Goal: Task Accomplishment & Management: Manage account settings

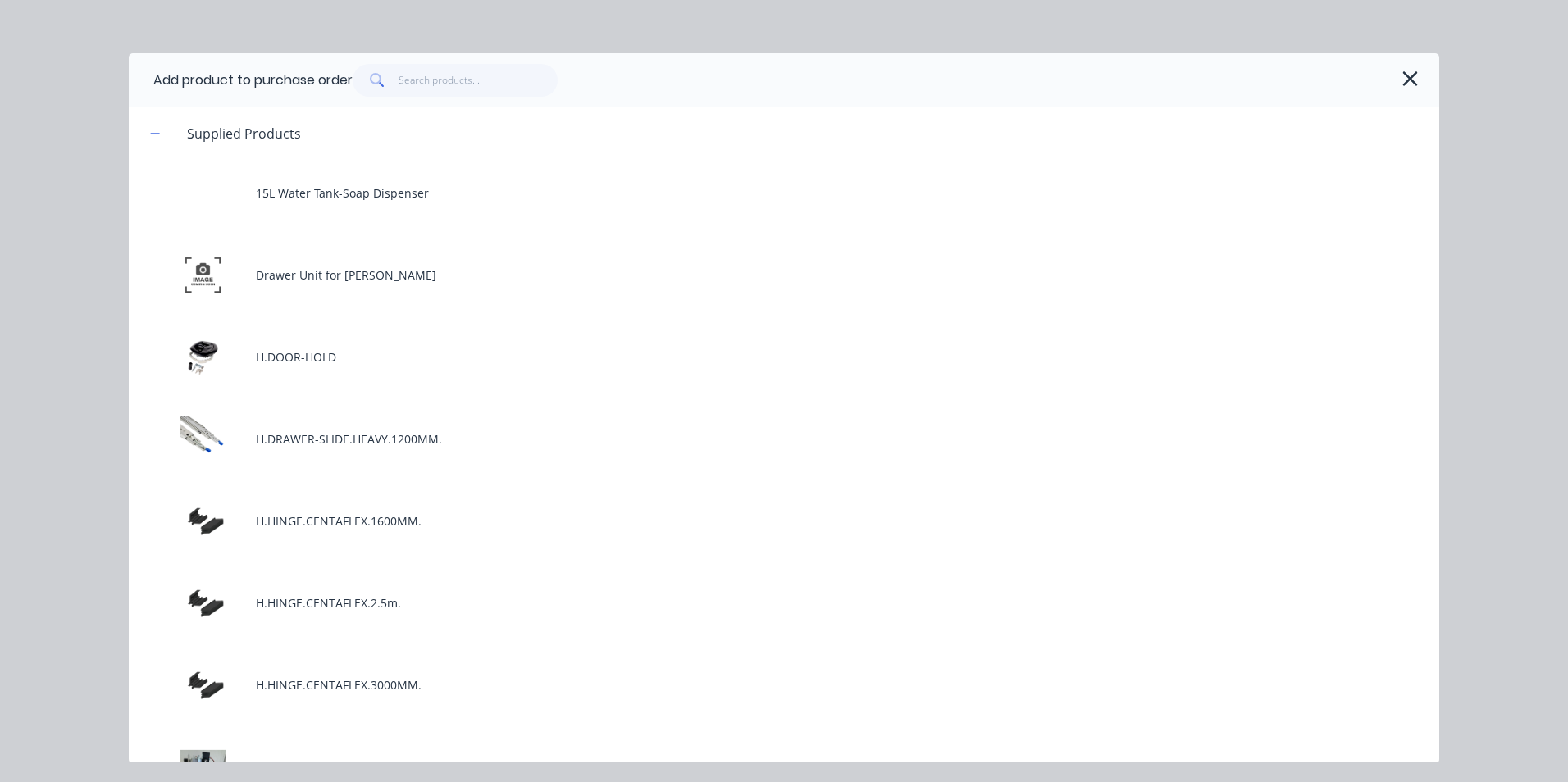
scroll to position [82, 0]
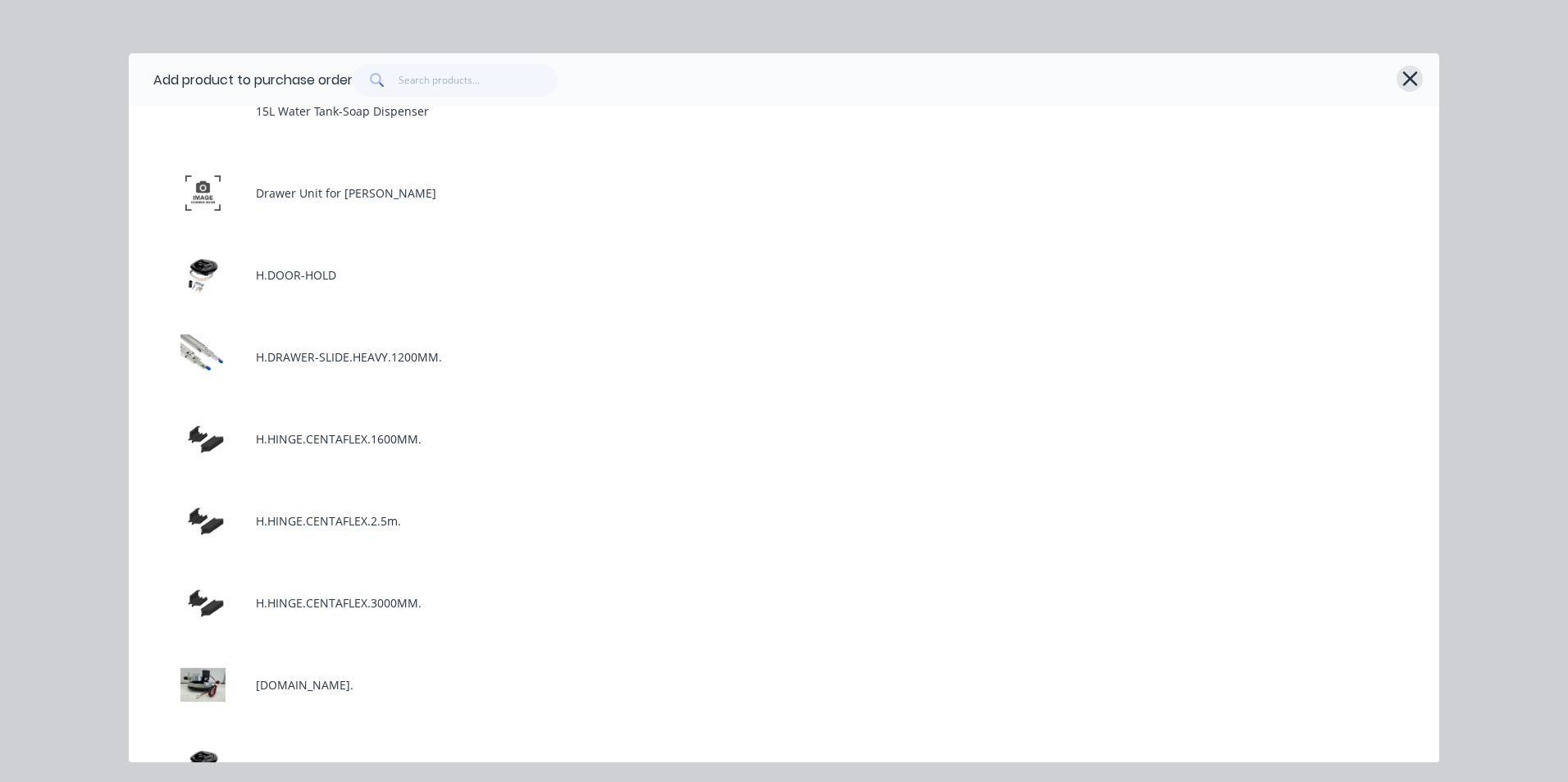
click at [1413, 82] on icon "button" at bounding box center [1410, 78] width 15 height 15
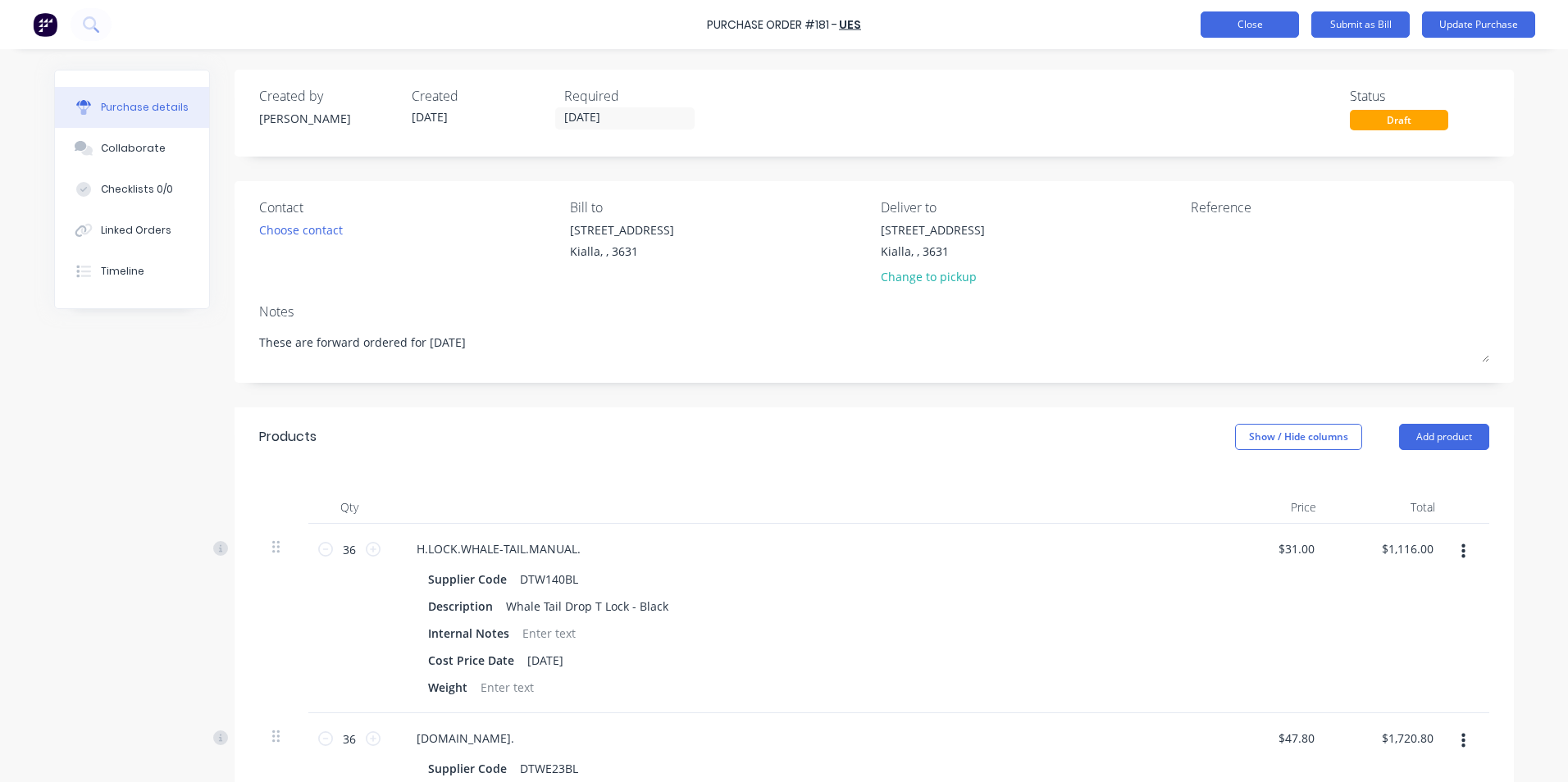
type textarea "x"
click at [1232, 28] on button "Close" at bounding box center [1250, 24] width 99 height 26
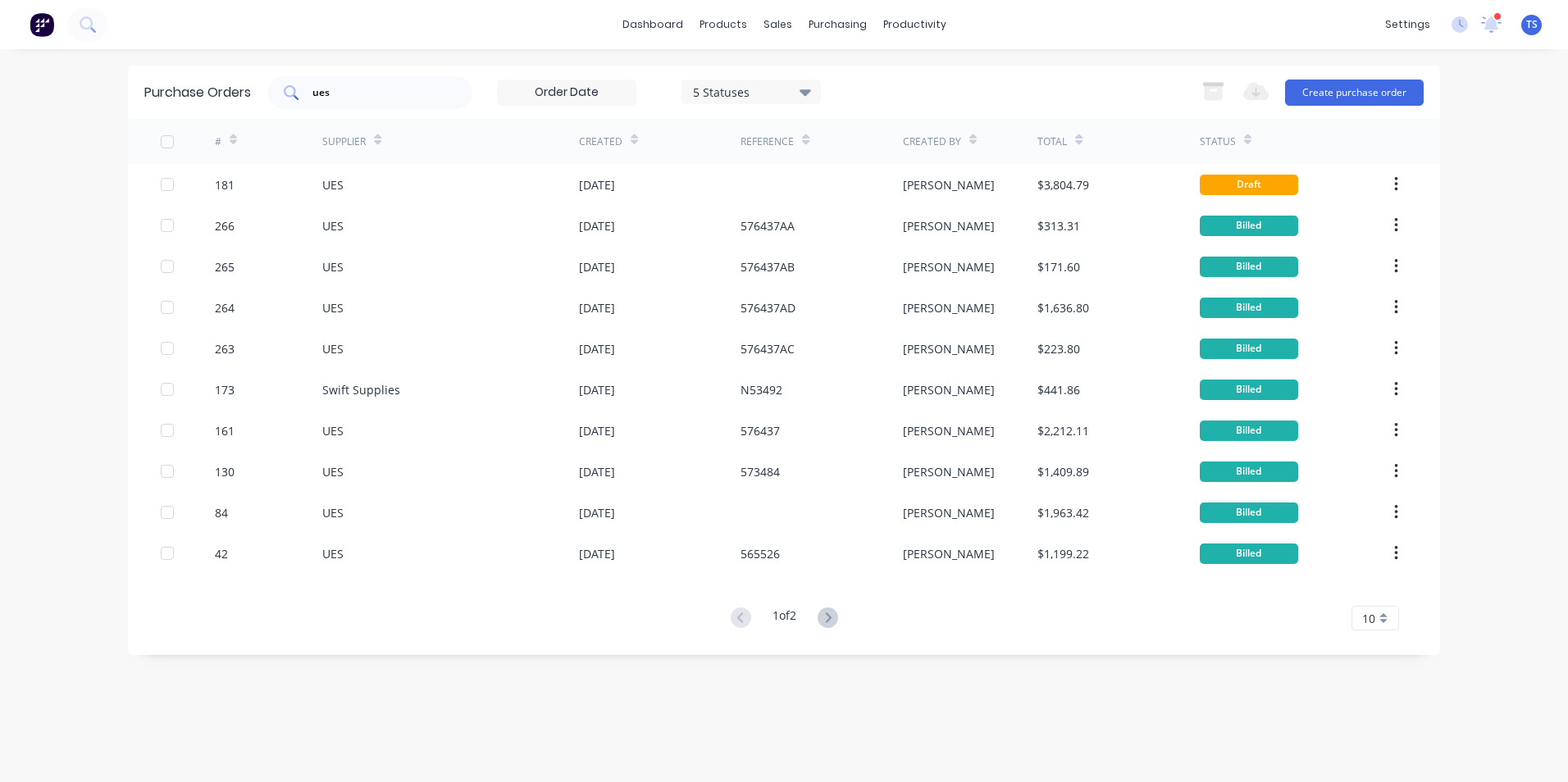
click at [358, 88] on input "ues" at bounding box center [378, 93] width 136 height 17
type input "u"
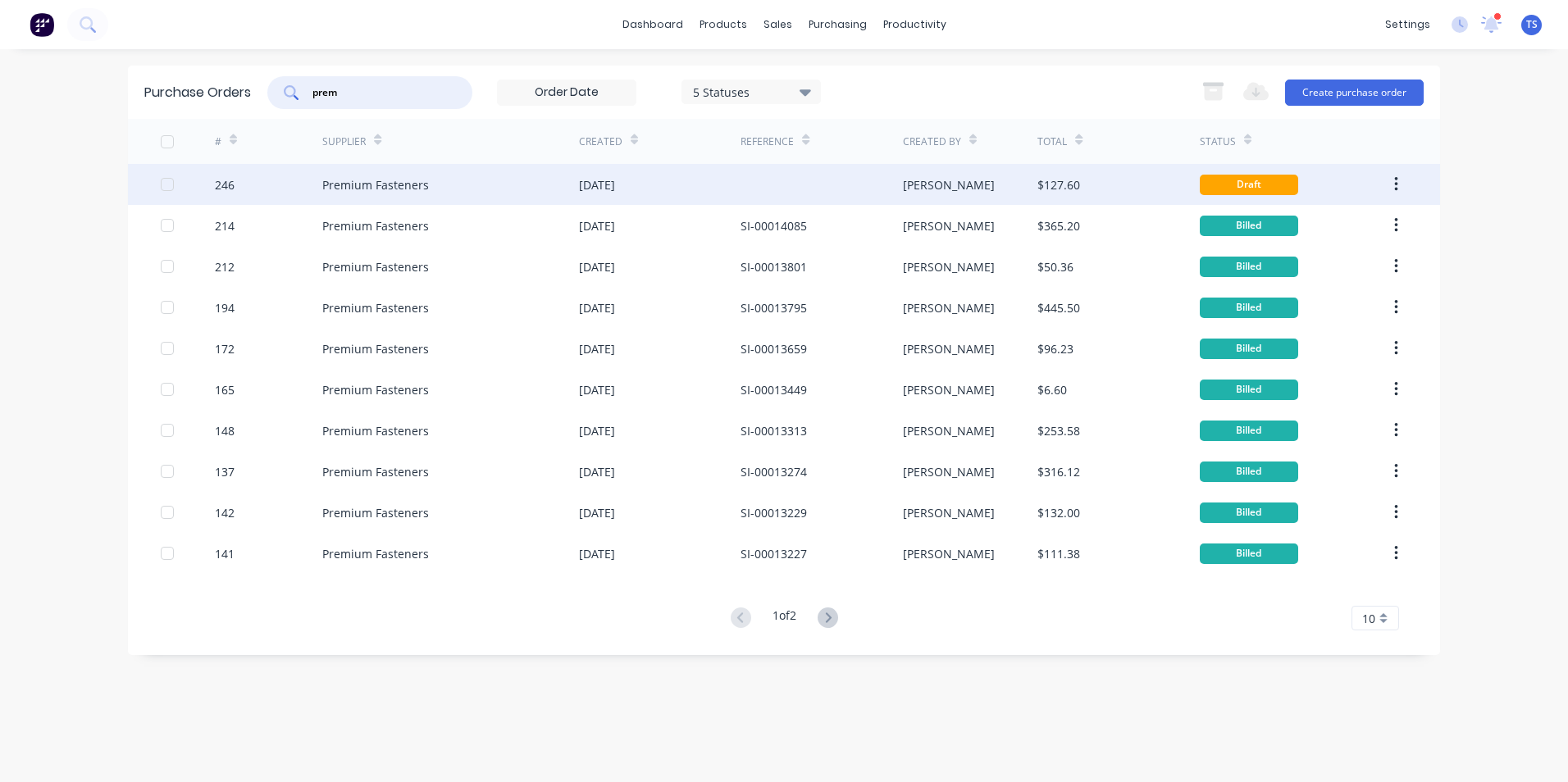
type input "prem"
click at [393, 194] on div "Premium Fasteners" at bounding box center [450, 184] width 256 height 41
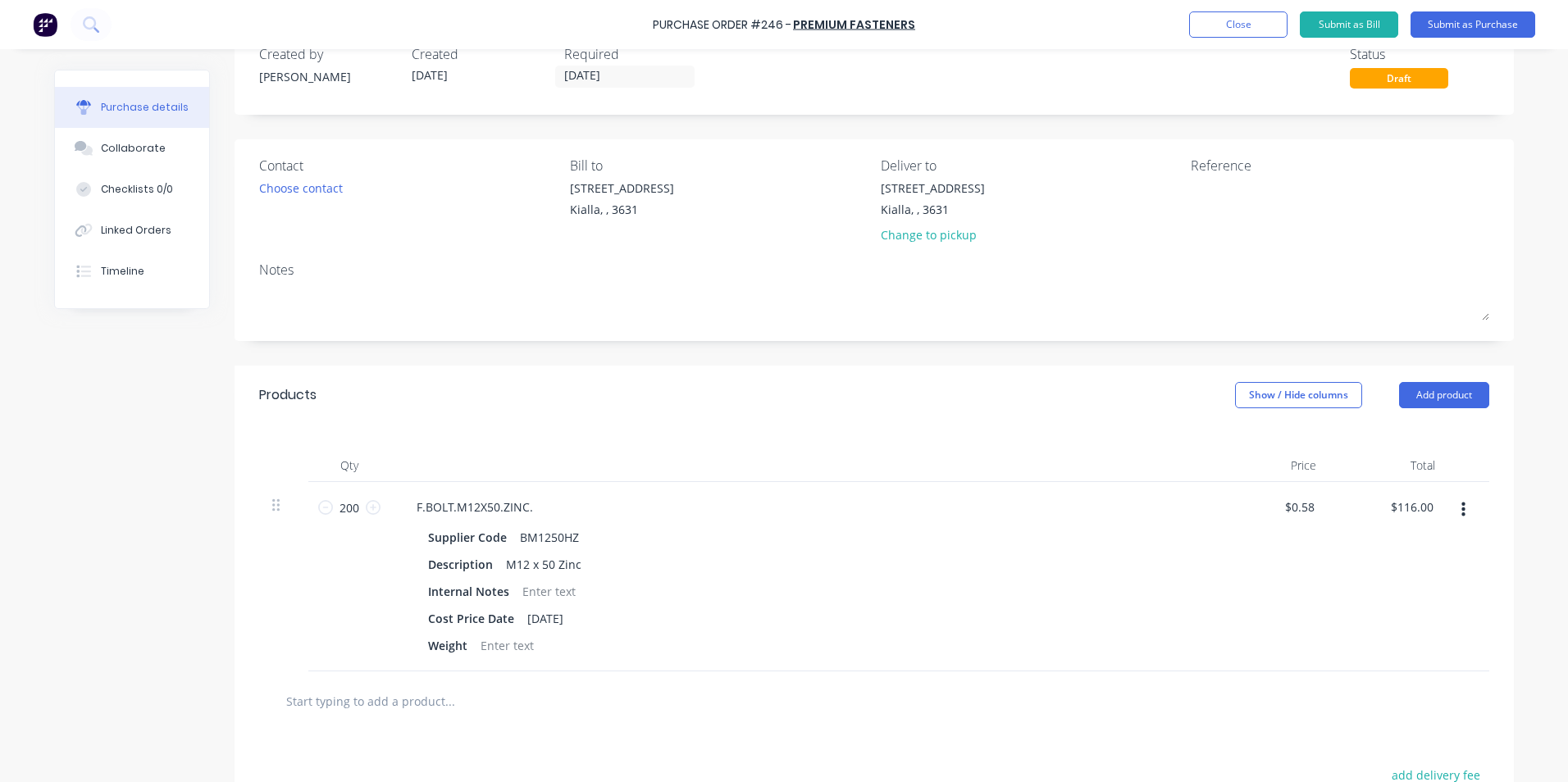
scroll to position [82, 0]
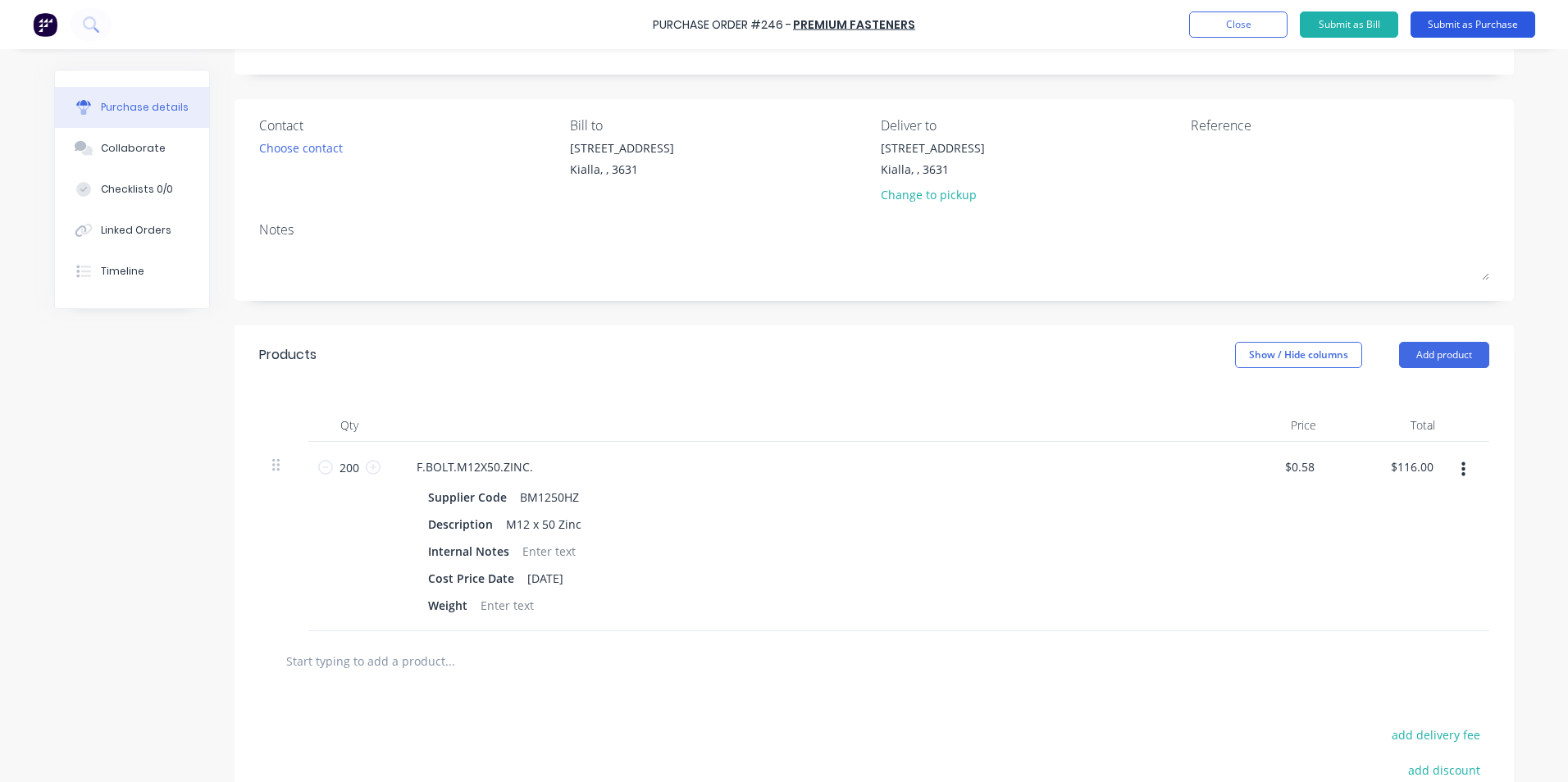
click at [1464, 26] on button "Submit as Purchase" at bounding box center [1473, 24] width 124 height 26
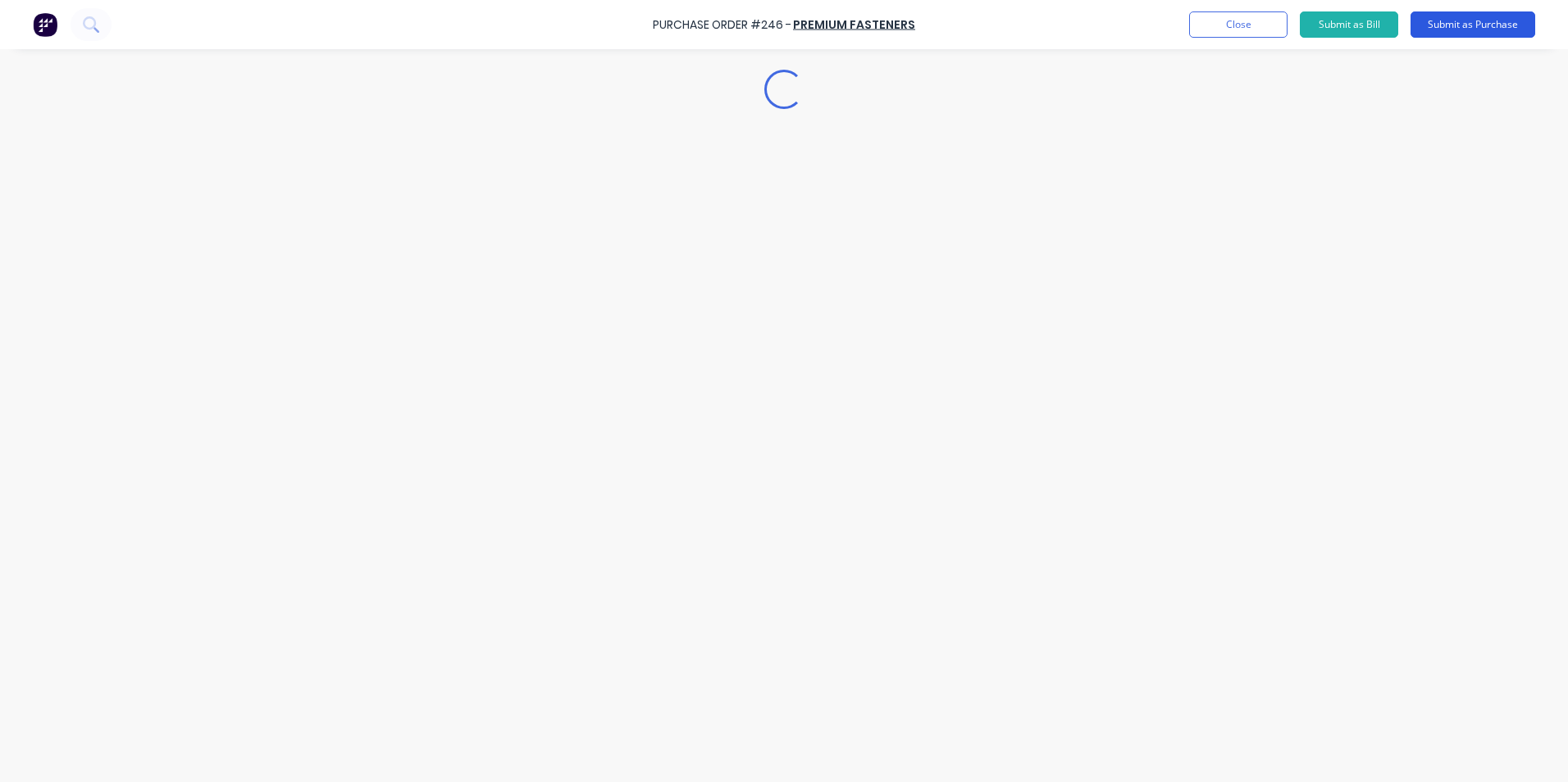
scroll to position [0, 0]
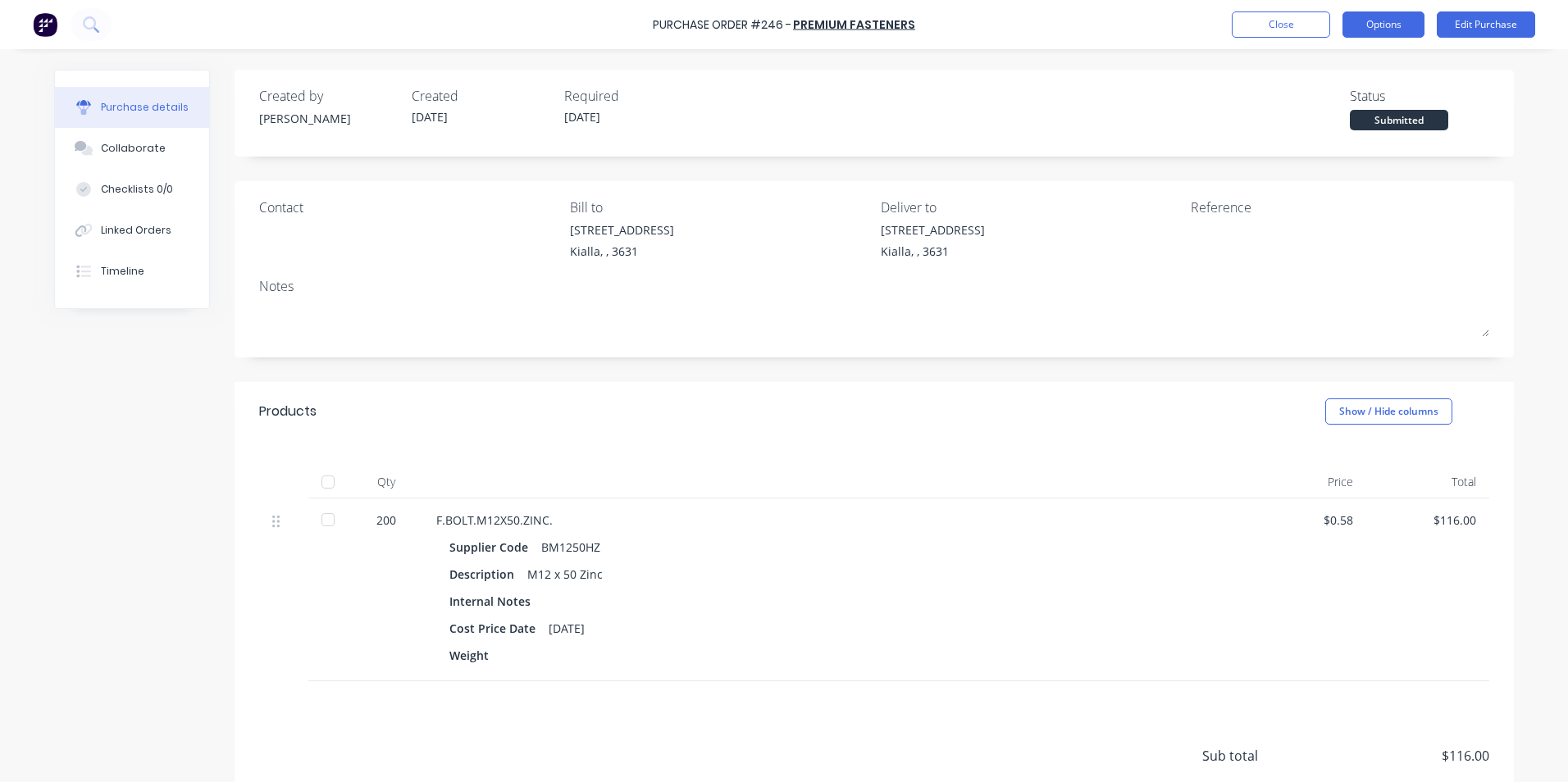
click at [1385, 21] on button "Options" at bounding box center [1383, 24] width 82 height 26
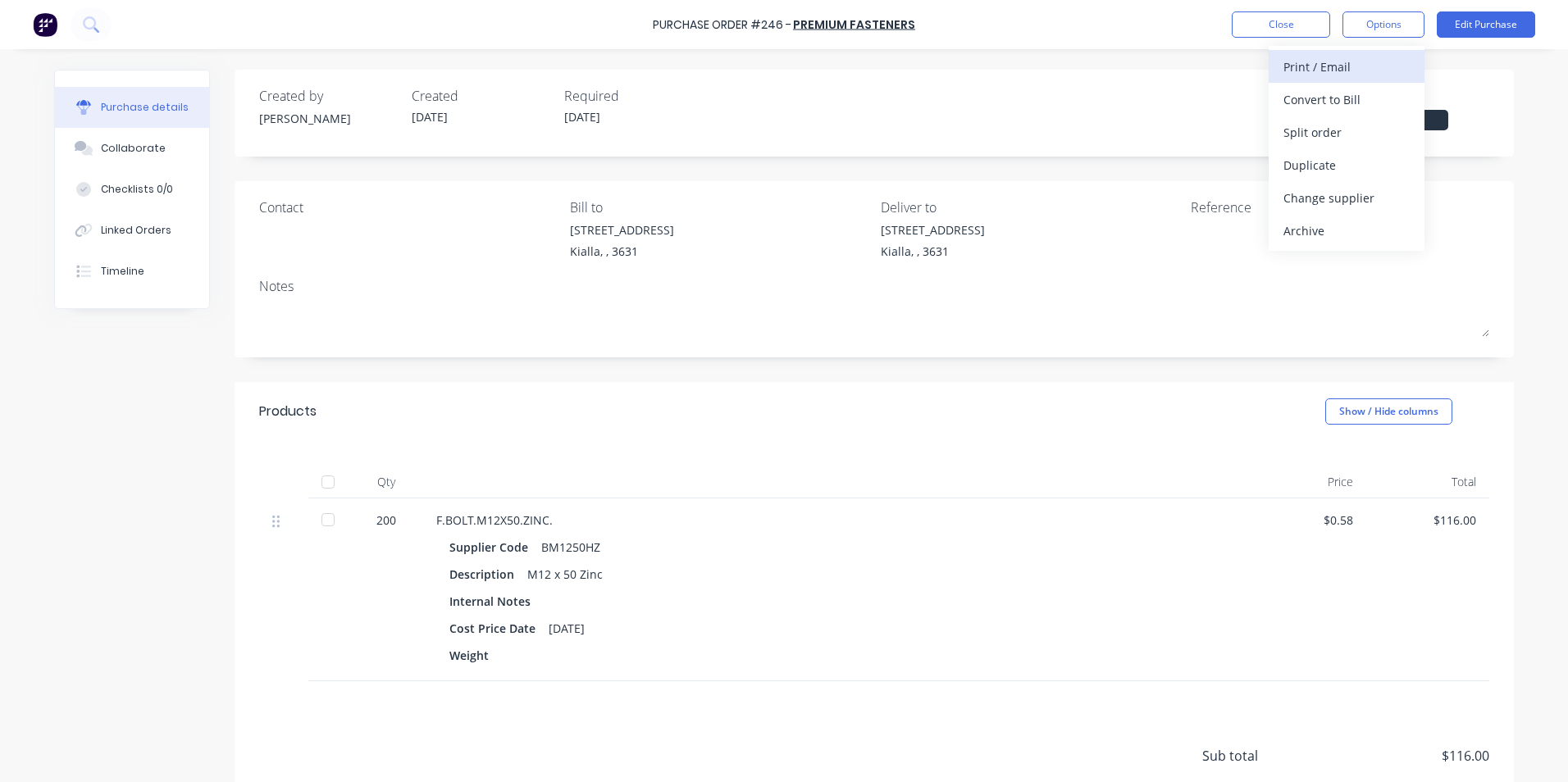
click at [1339, 70] on div "Print / Email" at bounding box center [1346, 67] width 126 height 23
click at [1336, 103] on div "With pricing" at bounding box center [1346, 99] width 126 height 23
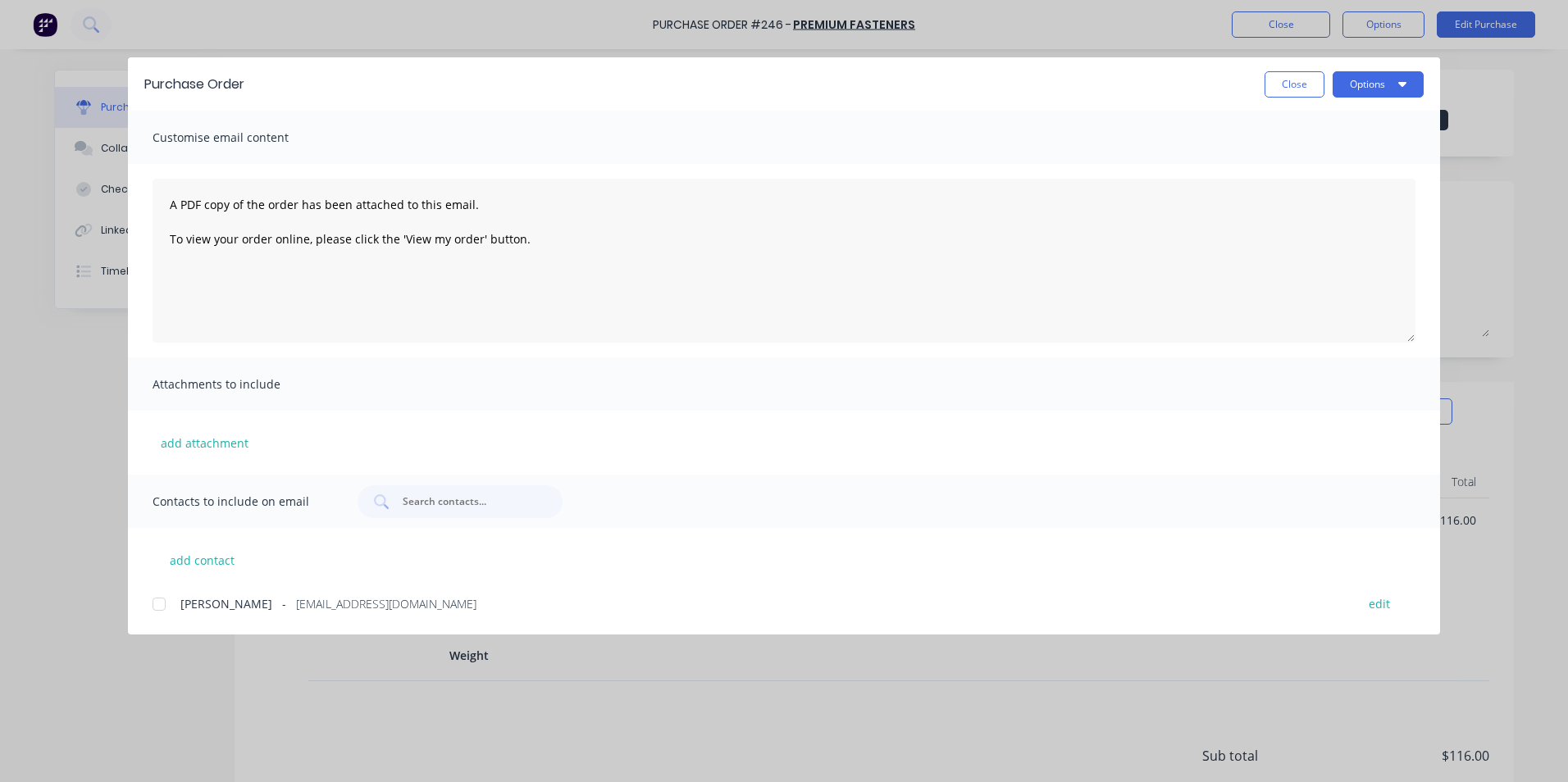
click at [160, 605] on div at bounding box center [159, 603] width 33 height 33
click at [1368, 87] on button "Options" at bounding box center [1378, 83] width 91 height 26
click at [1331, 190] on div "Email" at bounding box center [1345, 191] width 126 height 23
click at [1294, 85] on button "Close" at bounding box center [1295, 83] width 60 height 26
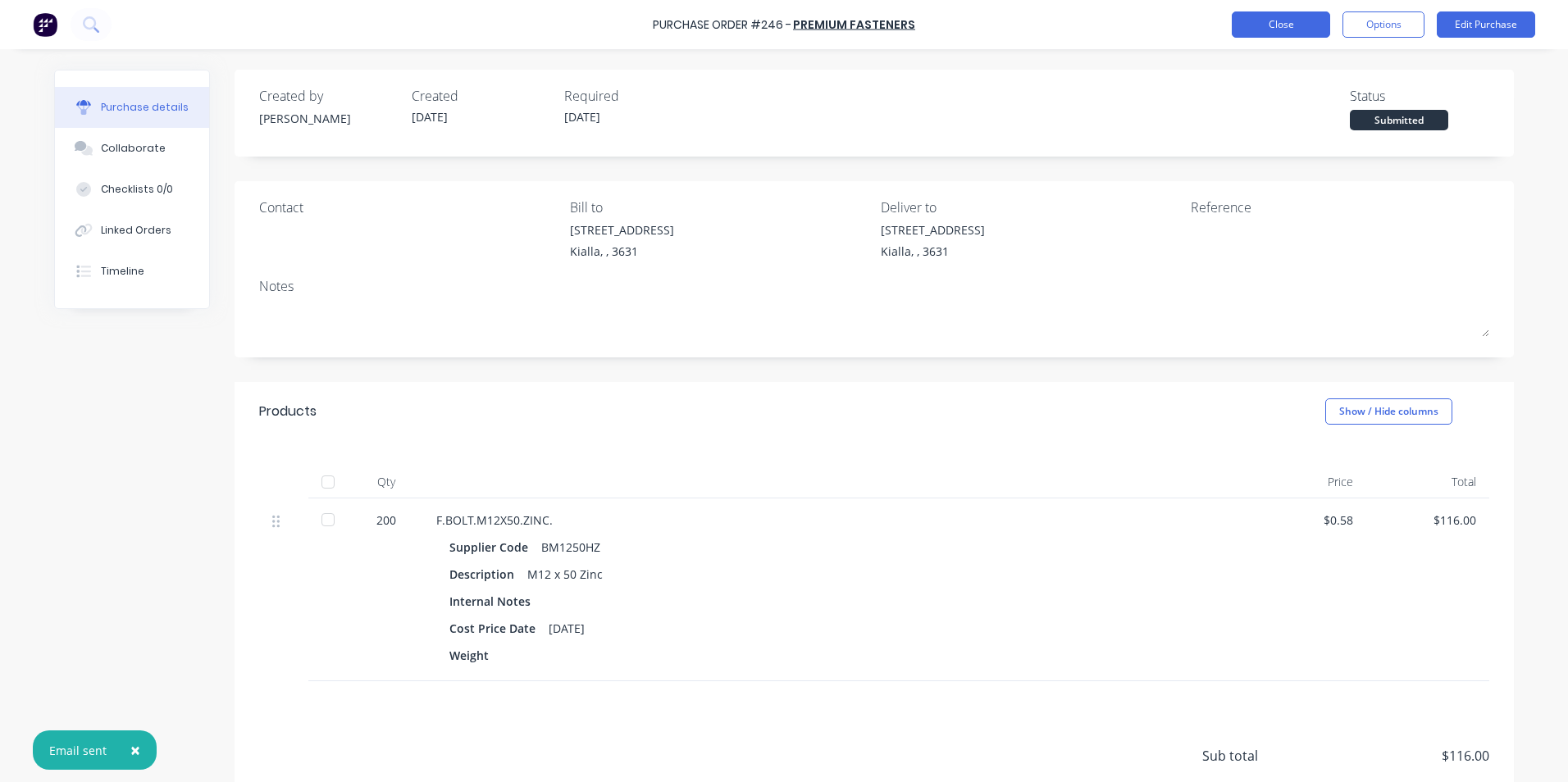
click at [1282, 23] on button "Close" at bounding box center [1282, 24] width 99 height 26
